Goal: Information Seeking & Learning: Learn about a topic

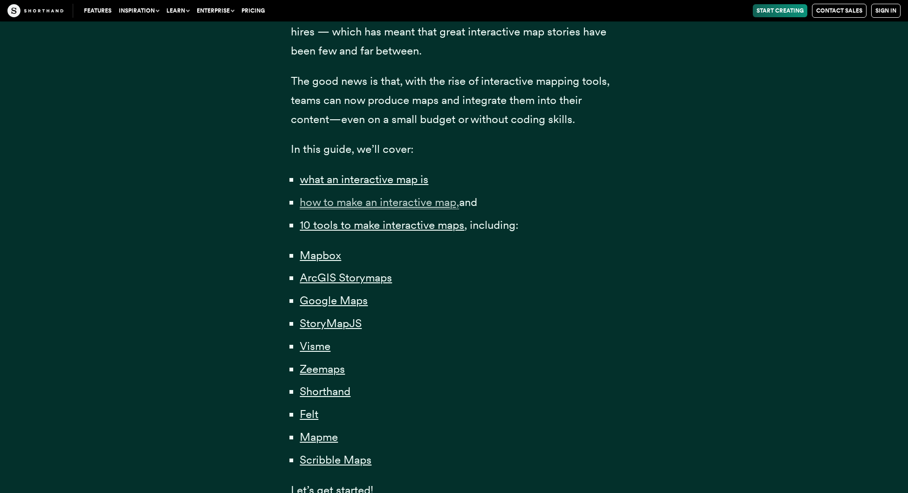
scroll to position [560, 0]
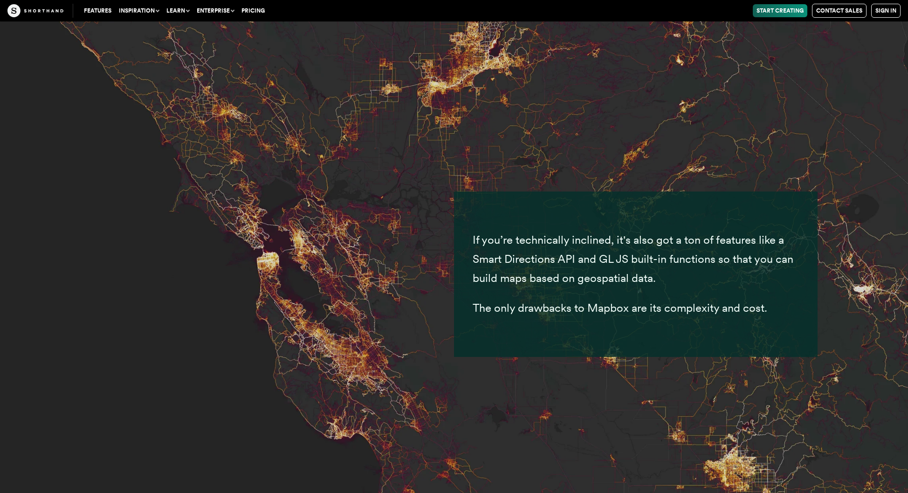
scroll to position [4498, 0]
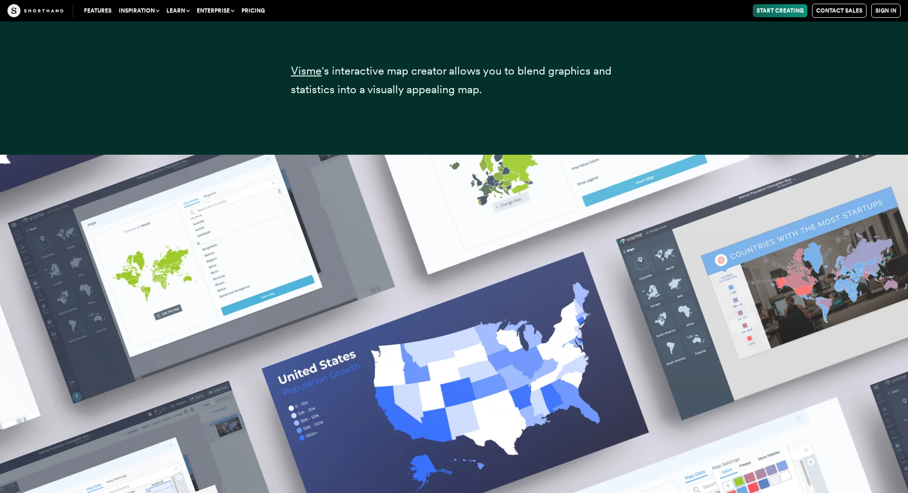
scroll to position [14103, 0]
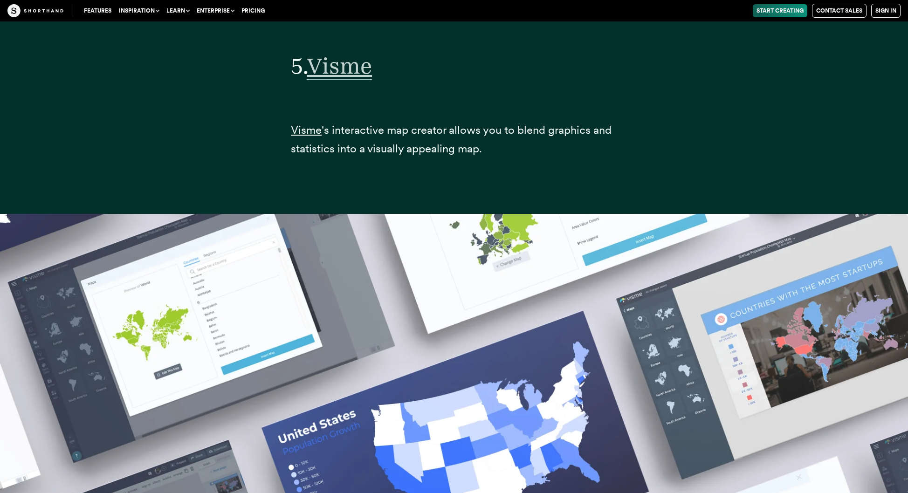
click at [340, 77] on span "Visme" at bounding box center [339, 66] width 65 height 28
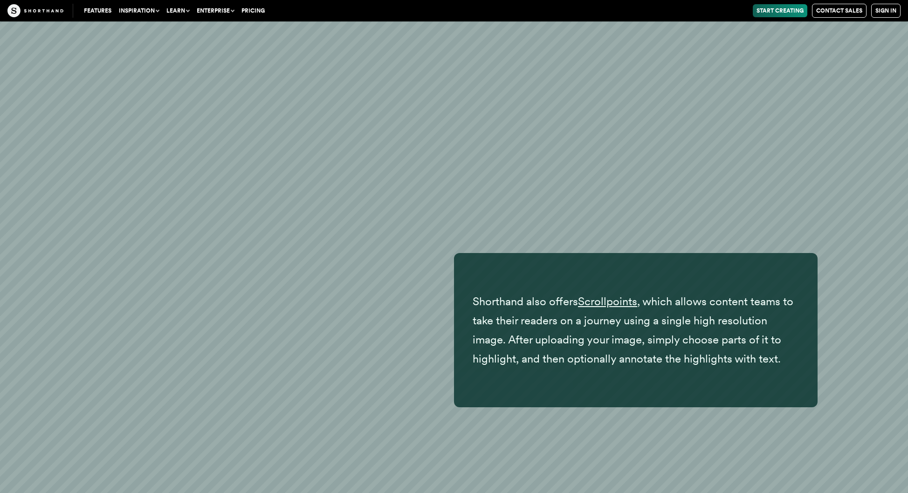
scroll to position [19133, 0]
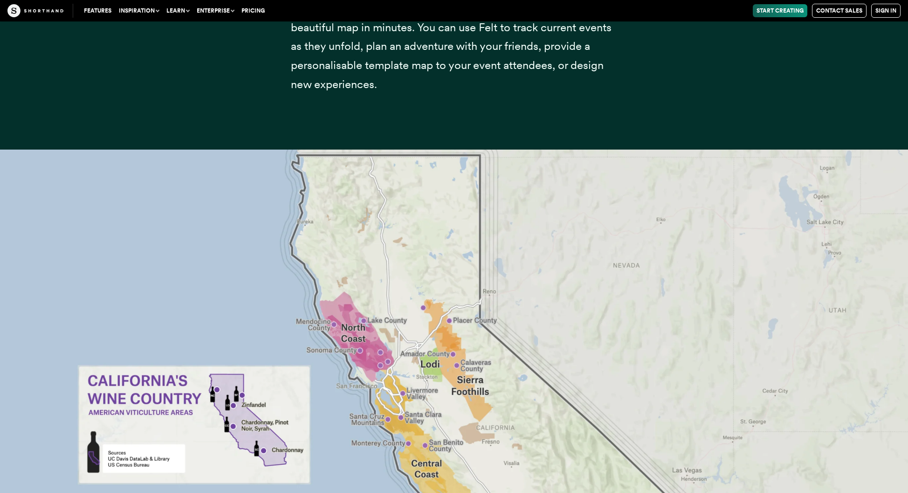
scroll to position [20547, 0]
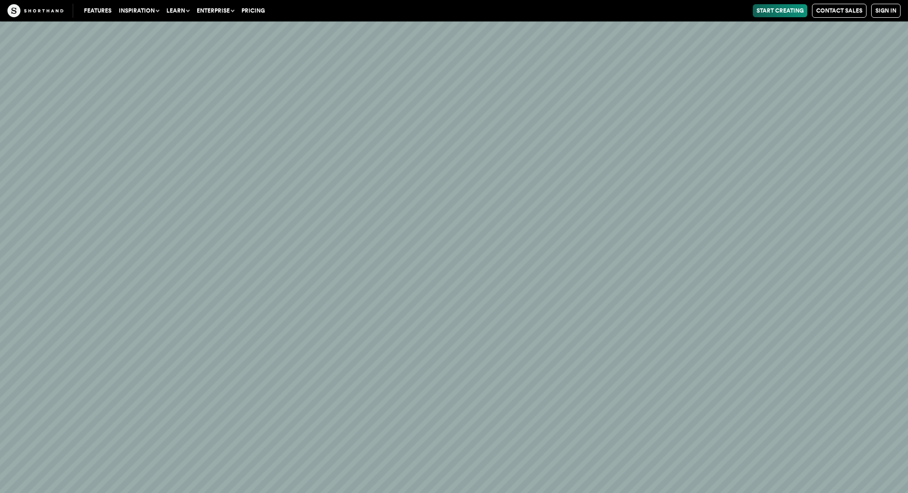
scroll to position [25434, 0]
